Goal: Browse casually

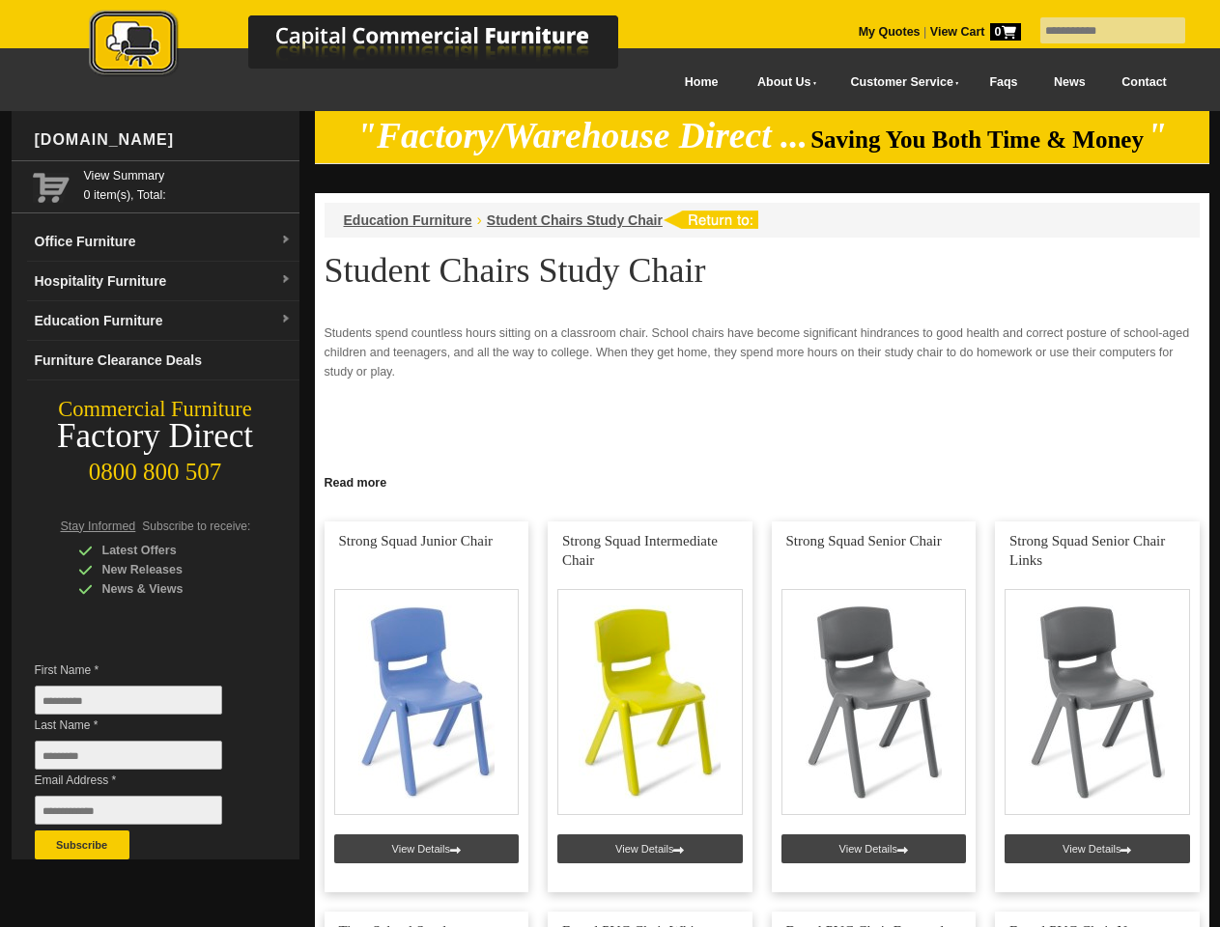
click at [1100, 31] on input "text" at bounding box center [1112, 30] width 145 height 26
click at [143, 760] on input "Last Name *" at bounding box center [128, 755] width 187 height 29
click at [82, 845] on button "Subscribe" at bounding box center [82, 845] width 95 height 29
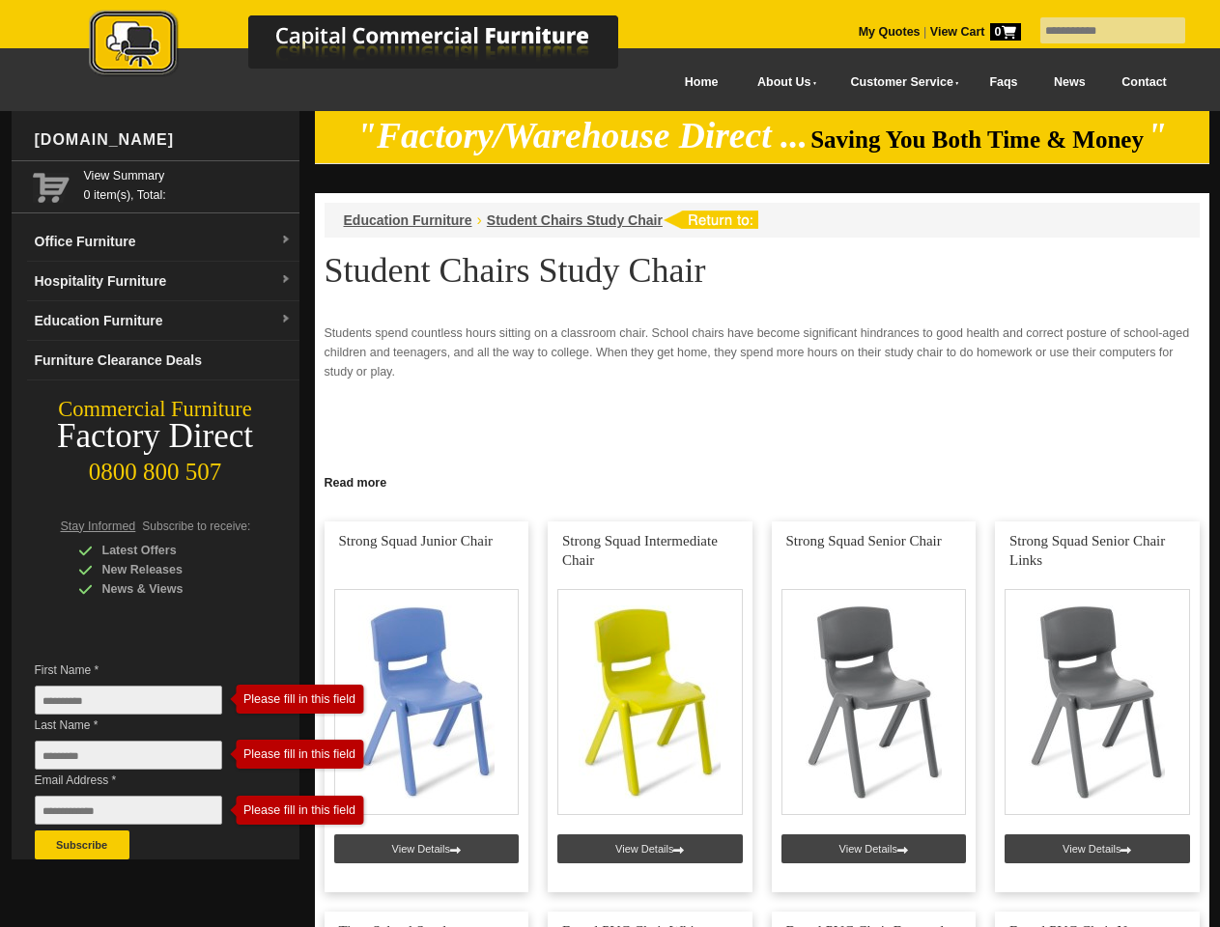
click at [762, 481] on link "Read more" at bounding box center [762, 480] width 894 height 24
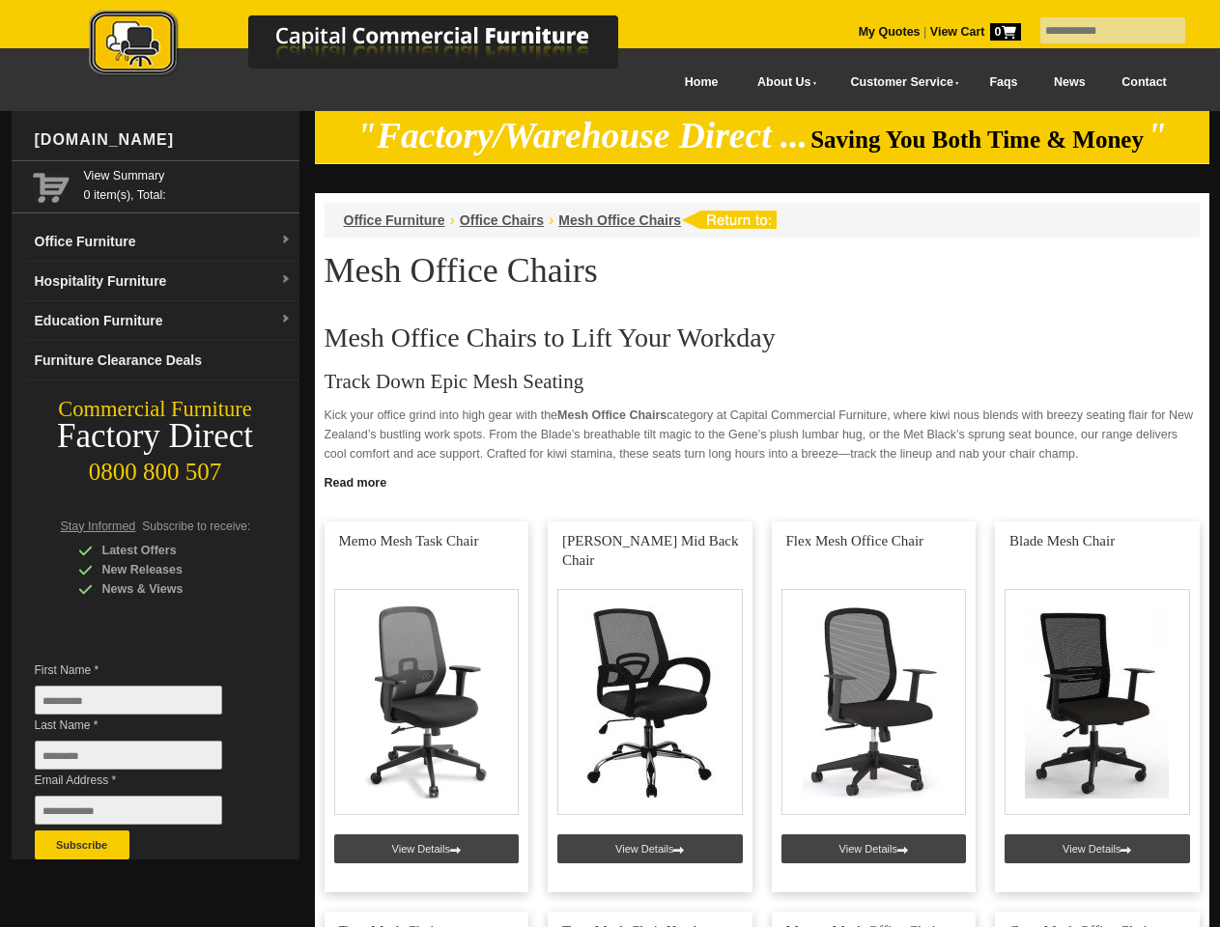
click at [1100, 31] on input "text" at bounding box center [1112, 30] width 145 height 26
click at [143, 760] on input "Last Name *" at bounding box center [128, 755] width 187 height 29
click at [82, 845] on button "Subscribe" at bounding box center [82, 845] width 95 height 29
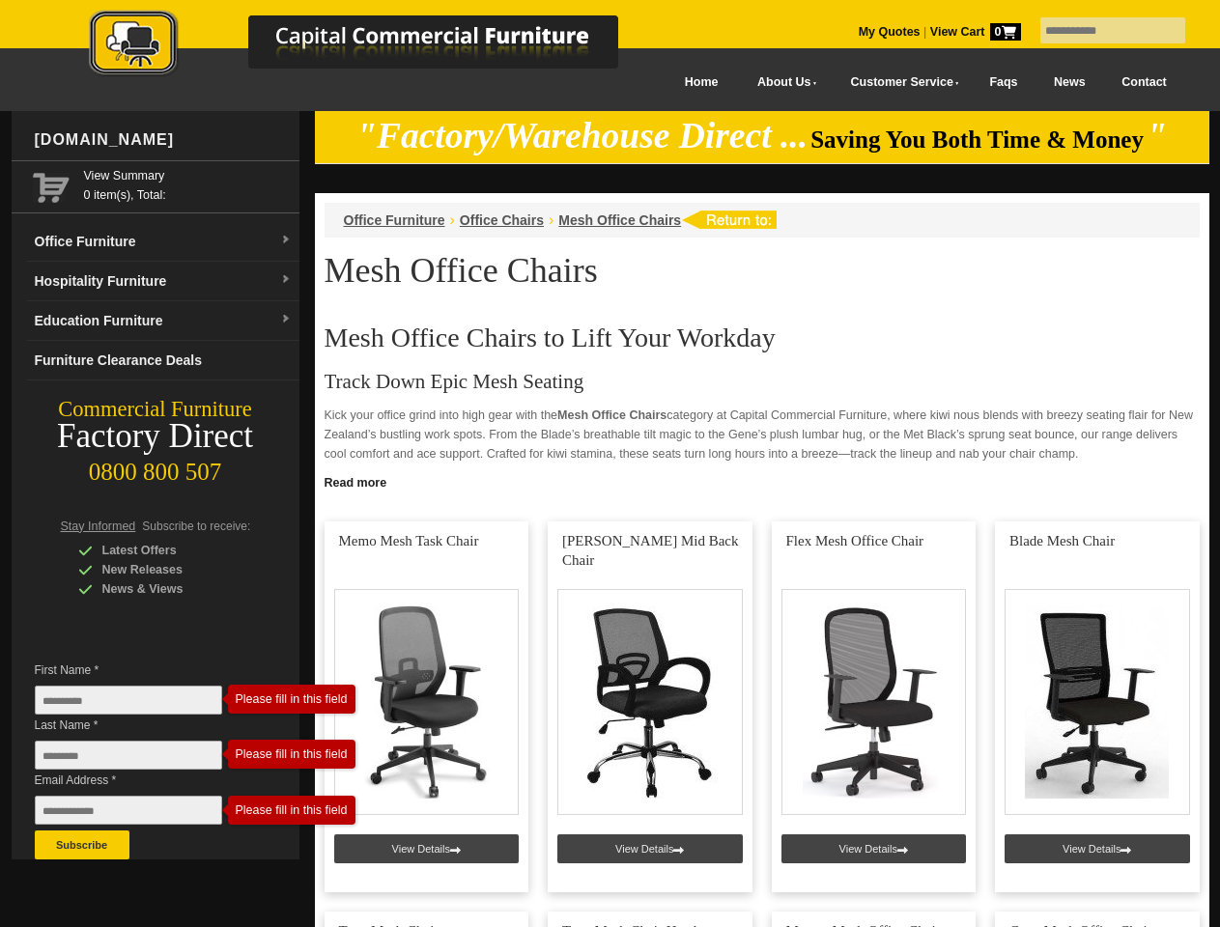
click at [762, 481] on link "Read more" at bounding box center [762, 480] width 894 height 24
